Goal: Information Seeking & Learning: Learn about a topic

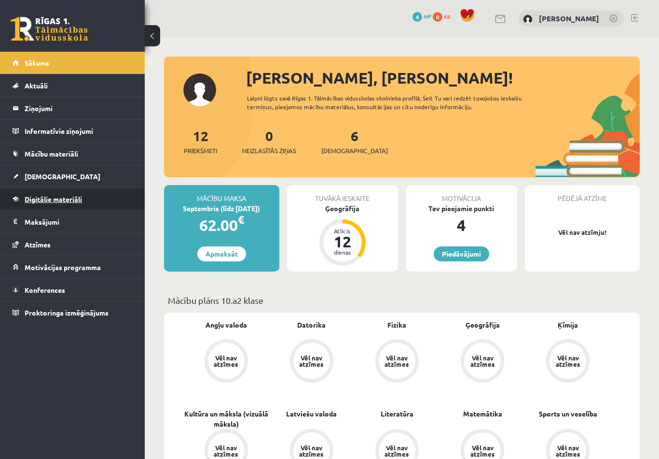
click at [71, 199] on span "Digitālie materiāli" at bounding box center [53, 199] width 57 height 9
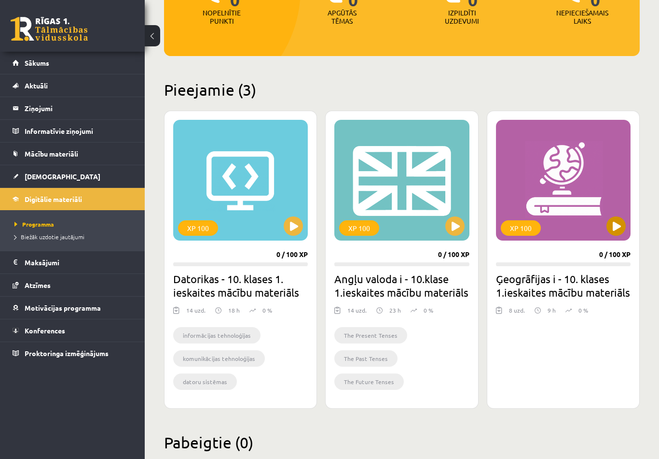
scroll to position [165, 0]
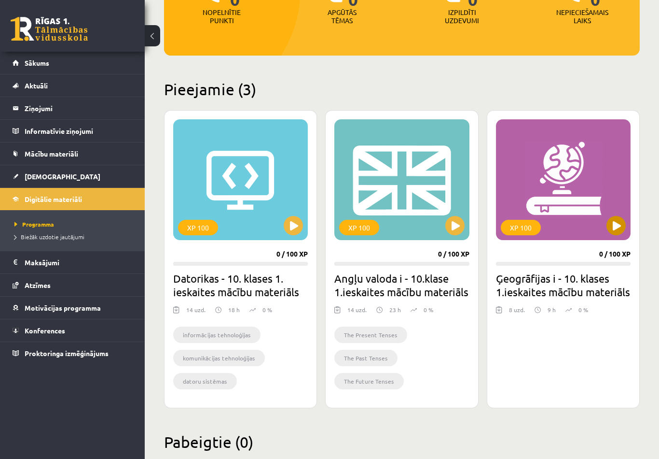
click at [576, 174] on div "XP 100" at bounding box center [563, 179] width 135 height 121
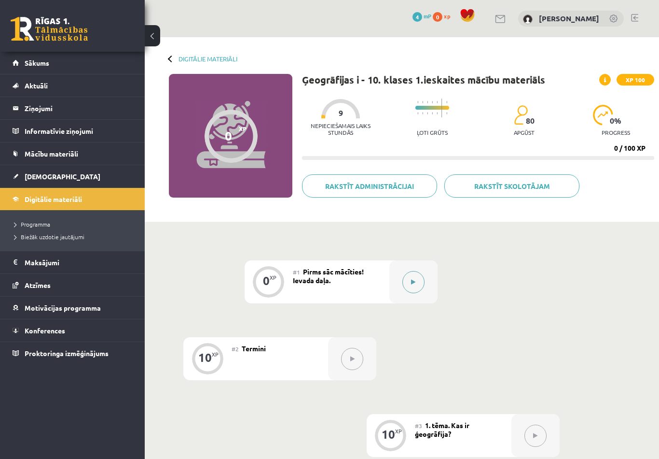
click at [417, 288] on button at bounding box center [414, 282] width 22 height 22
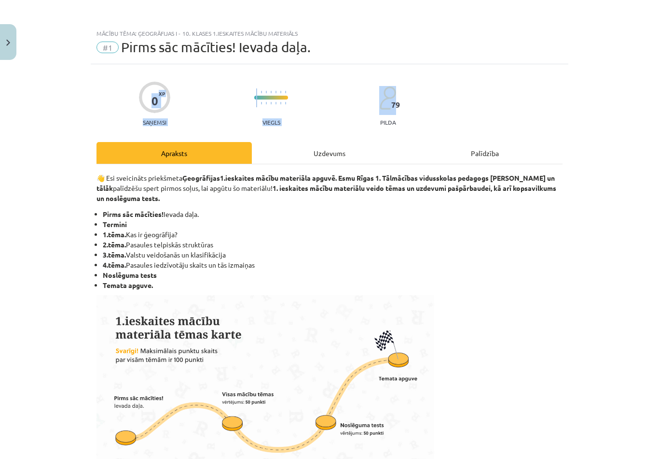
drag, startPoint x: 655, startPoint y: 44, endPoint x: 656, endPoint y: 94, distance: 49.7
click at [656, 94] on div "Mācību tēma: Ģeogrāfijas i - 10. klases 1.ieskaites mācību materiāls #1 Pirms s…" at bounding box center [329, 229] width 659 height 459
click at [393, 440] on img at bounding box center [266, 390] width 338 height 190
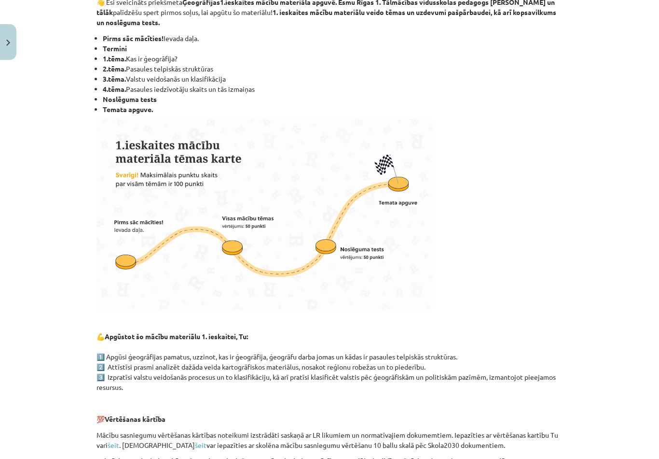
scroll to position [240, 0]
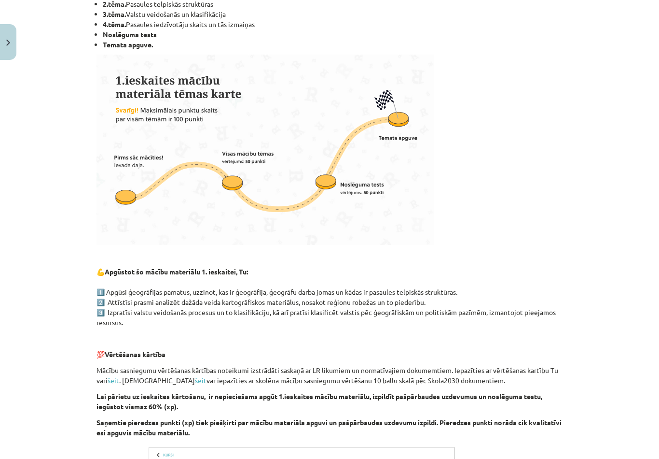
click at [557, 185] on p at bounding box center [330, 150] width 466 height 190
click at [563, 398] on div "0 XP Saņemsi Viegls 79 pilda Apraksts Uzdevums Palīdzība 👋 Esi sveicināts priek…" at bounding box center [330, 234] width 478 height 821
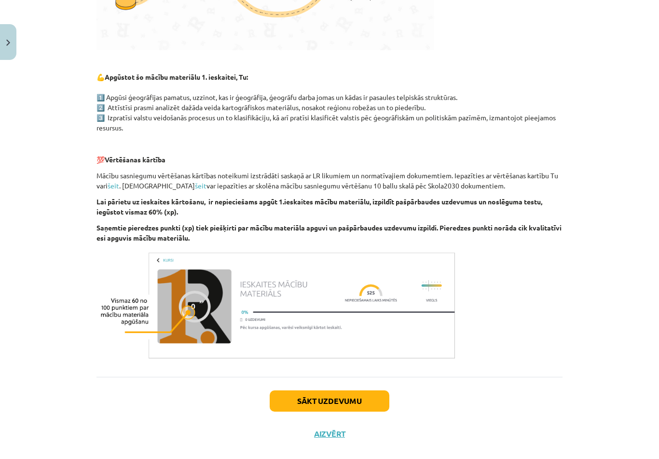
scroll to position [434, 0]
click at [579, 350] on div "Mācību tēma: Ģeogrāfijas i - 10. klases 1.ieskaites mācību materiāls #1 Pirms s…" at bounding box center [329, 229] width 659 height 459
click at [331, 396] on button "Sākt uzdevumu" at bounding box center [330, 400] width 120 height 21
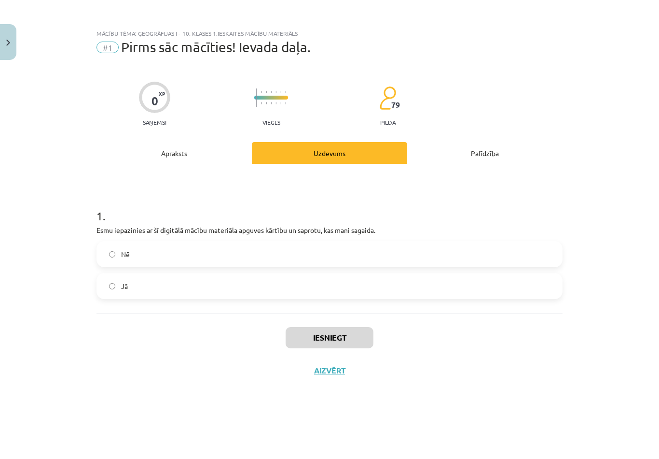
click at [203, 254] on label "Nē" at bounding box center [329, 254] width 464 height 24
click at [206, 295] on label "Jā" at bounding box center [329, 286] width 464 height 24
click at [350, 334] on button "Iesniegt" at bounding box center [330, 337] width 88 height 21
click at [345, 344] on button "Iesniegt" at bounding box center [330, 337] width 88 height 21
click at [288, 250] on label "Nē" at bounding box center [329, 254] width 464 height 24
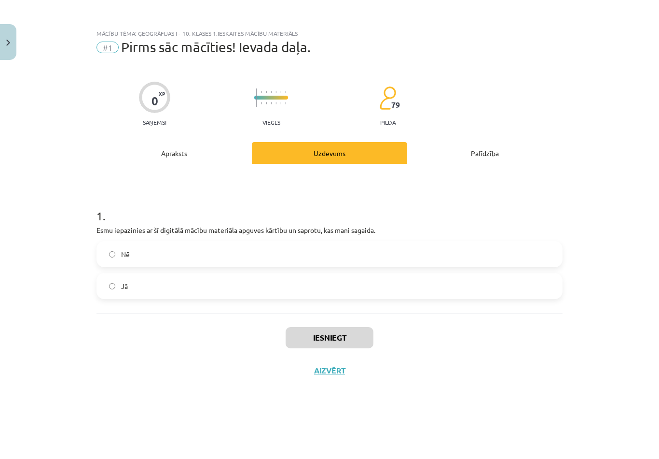
click at [288, 276] on label "Jā" at bounding box center [329, 286] width 464 height 24
click at [484, 161] on div "Palīdzība" at bounding box center [484, 153] width 155 height 22
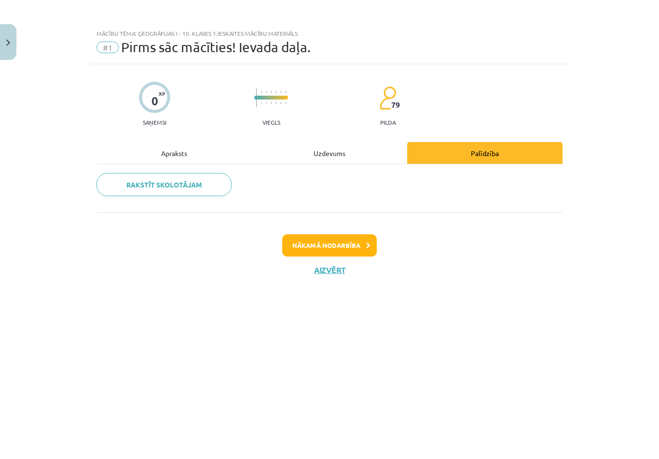
click at [336, 151] on div "Uzdevums" at bounding box center [329, 153] width 155 height 22
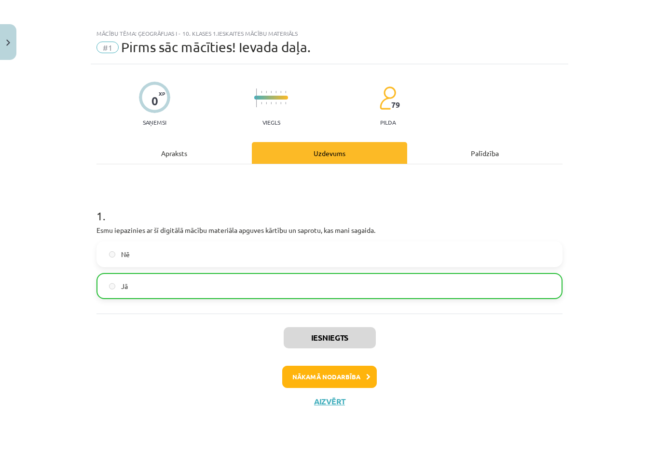
click at [166, 159] on div "Apraksts" at bounding box center [174, 153] width 155 height 22
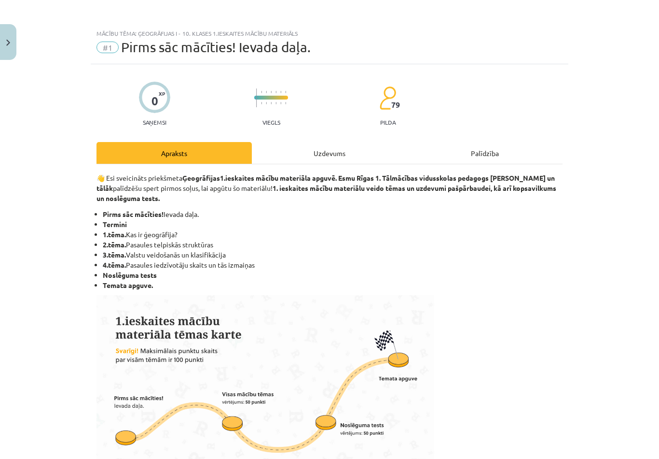
click at [302, 152] on div "Uzdevums" at bounding box center [329, 153] width 155 height 22
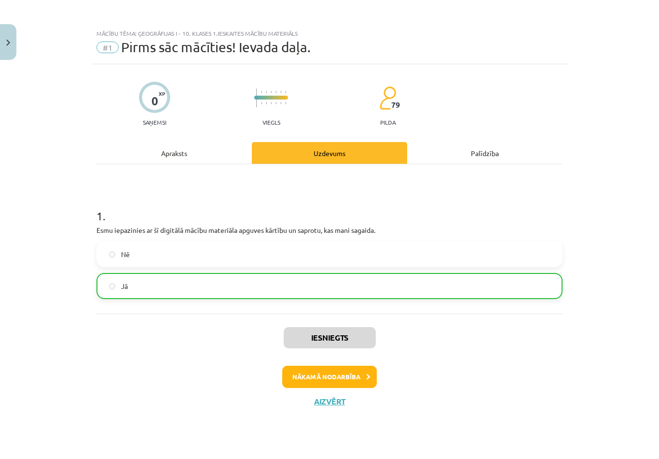
click at [362, 375] on button "Nākamā nodarbība" at bounding box center [329, 376] width 95 height 22
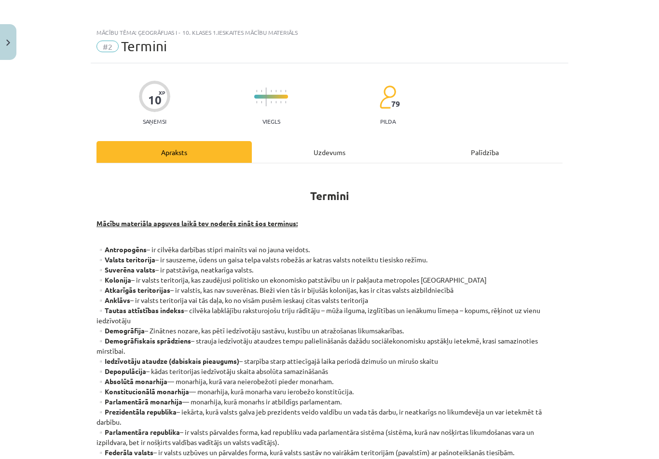
scroll to position [1, 0]
